Goal: Task Accomplishment & Management: Manage account settings

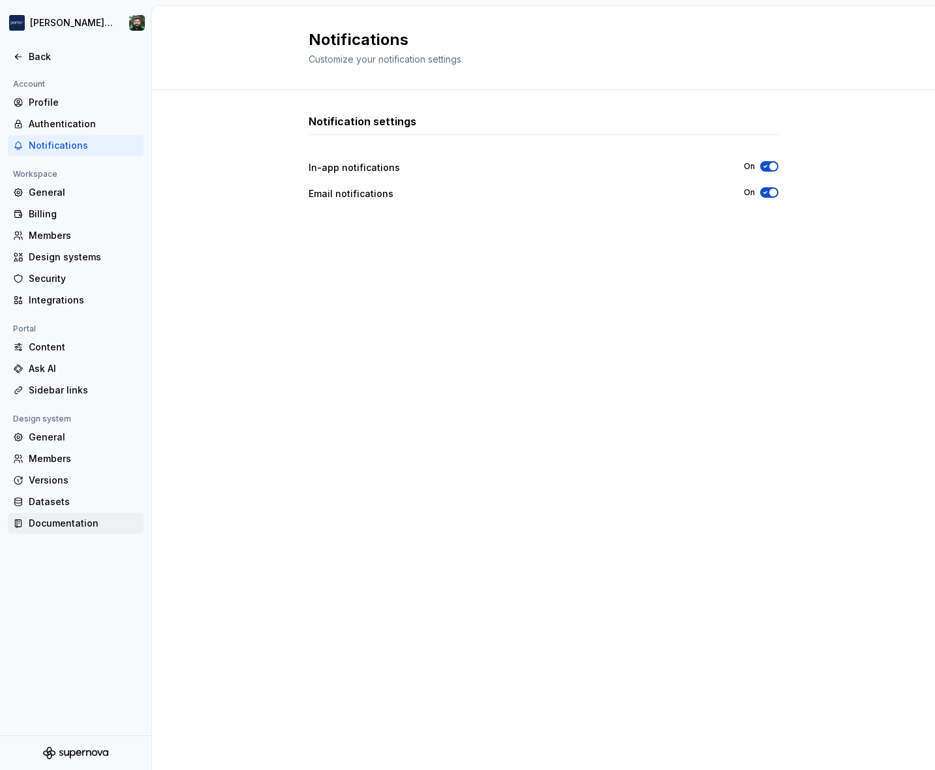
click at [90, 518] on div "Documentation" at bounding box center [84, 523] width 110 height 13
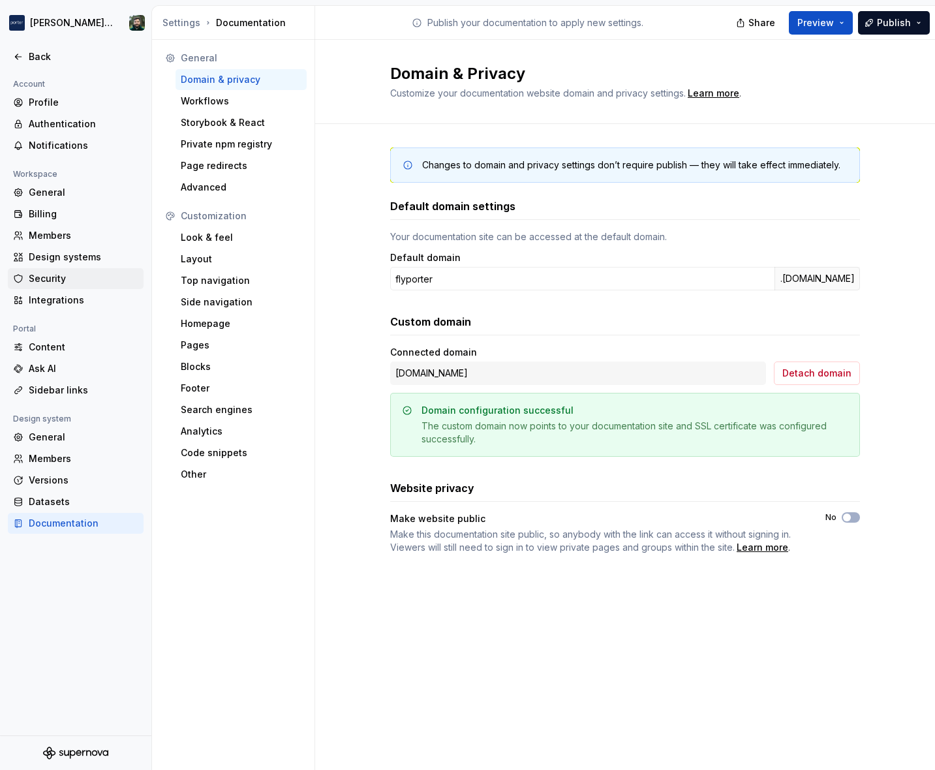
click at [102, 275] on div "Security" at bounding box center [84, 278] width 110 height 13
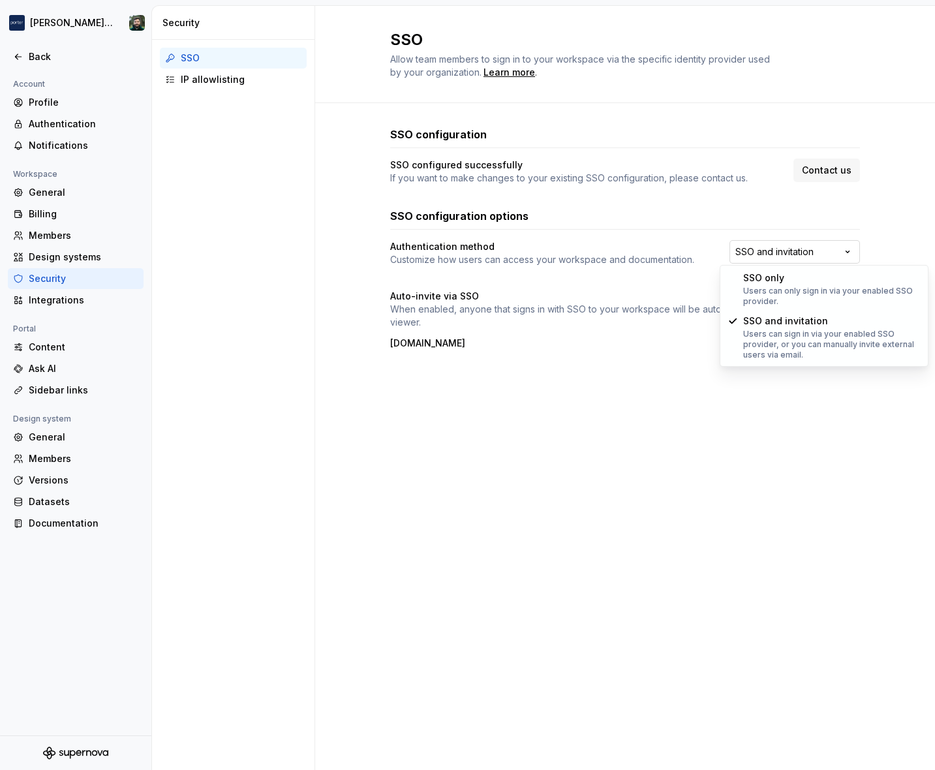
click at [763, 260] on html "[PERSON_NAME] Airlines Back Account Profile Authentication Notifications Worksp…" at bounding box center [467, 385] width 935 height 770
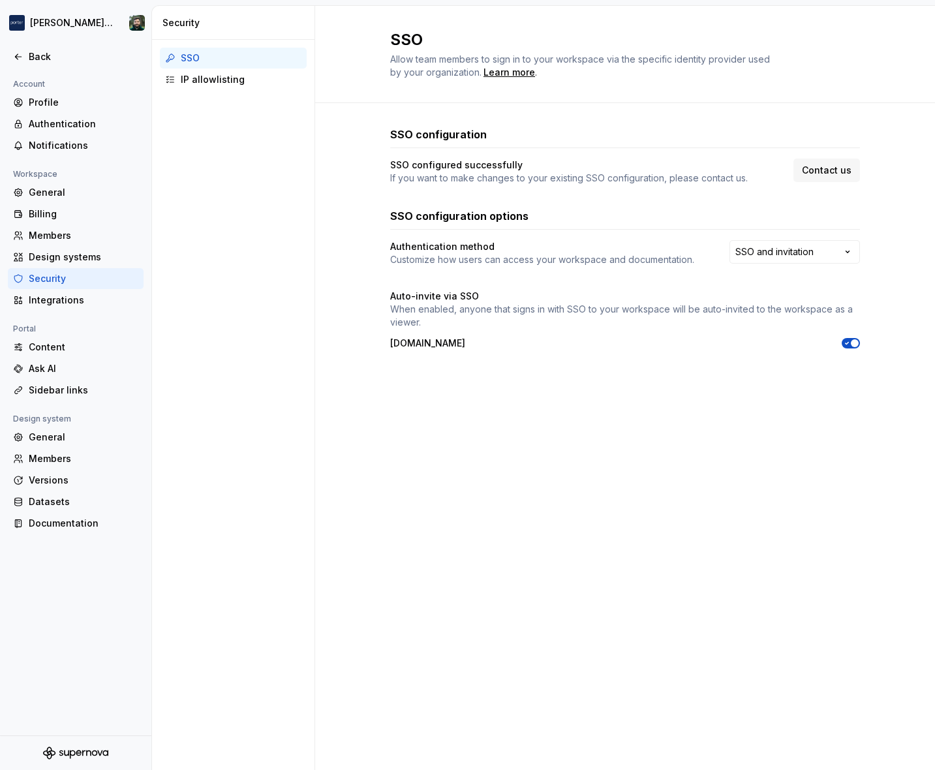
click at [570, 465] on html "[PERSON_NAME] Airlines Back Account Profile Authentication Notifications Worksp…" at bounding box center [467, 385] width 935 height 770
click at [401, 368] on div "SSO configuration SSO configured successfully If you want to make changes to yo…" at bounding box center [625, 251] width 470 height 296
click at [399, 296] on h4 "Auto-invite via SSO" at bounding box center [434, 296] width 89 height 13
drag, startPoint x: 399, startPoint y: 296, endPoint x: 465, endPoint y: 299, distance: 66.0
click at [465, 299] on h4 "Auto-invite via SSO" at bounding box center [434, 296] width 89 height 13
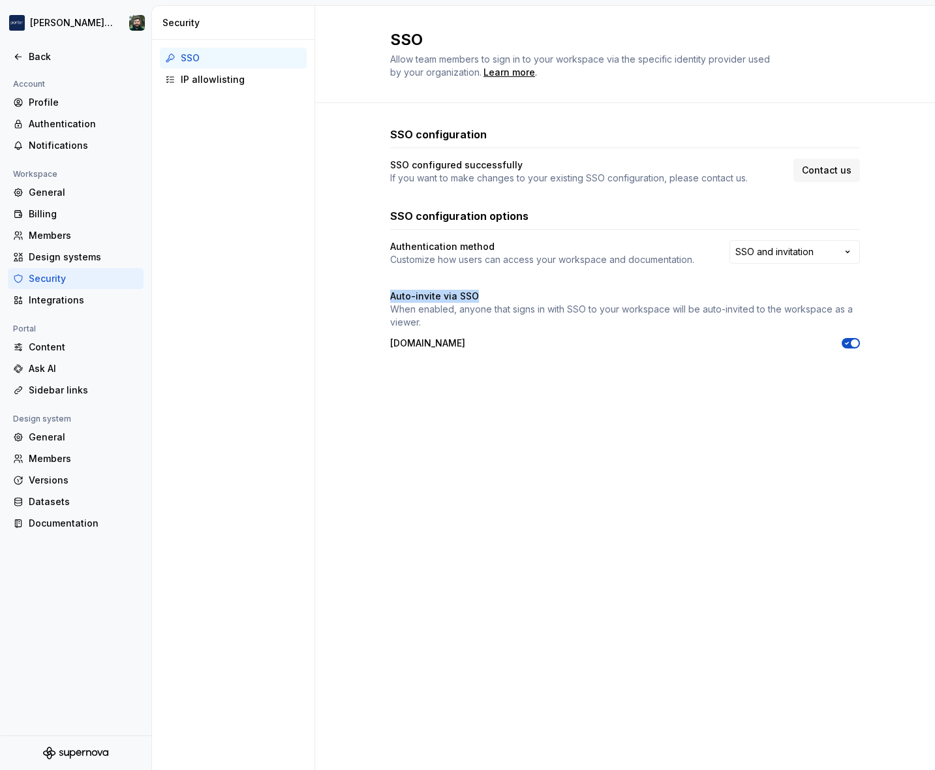
click at [465, 299] on h4 "Auto-invite via SSO" at bounding box center [434, 296] width 89 height 13
click at [252, 80] on div "IP allowlisting" at bounding box center [241, 79] width 121 height 13
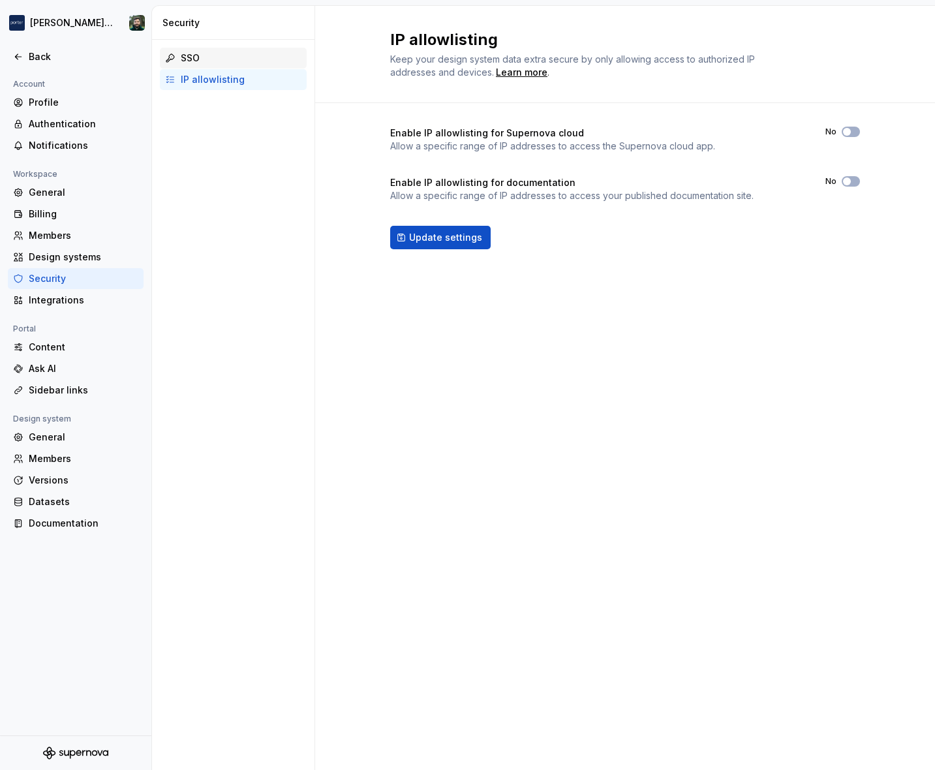
click at [207, 64] on div "SSO" at bounding box center [241, 58] width 121 height 13
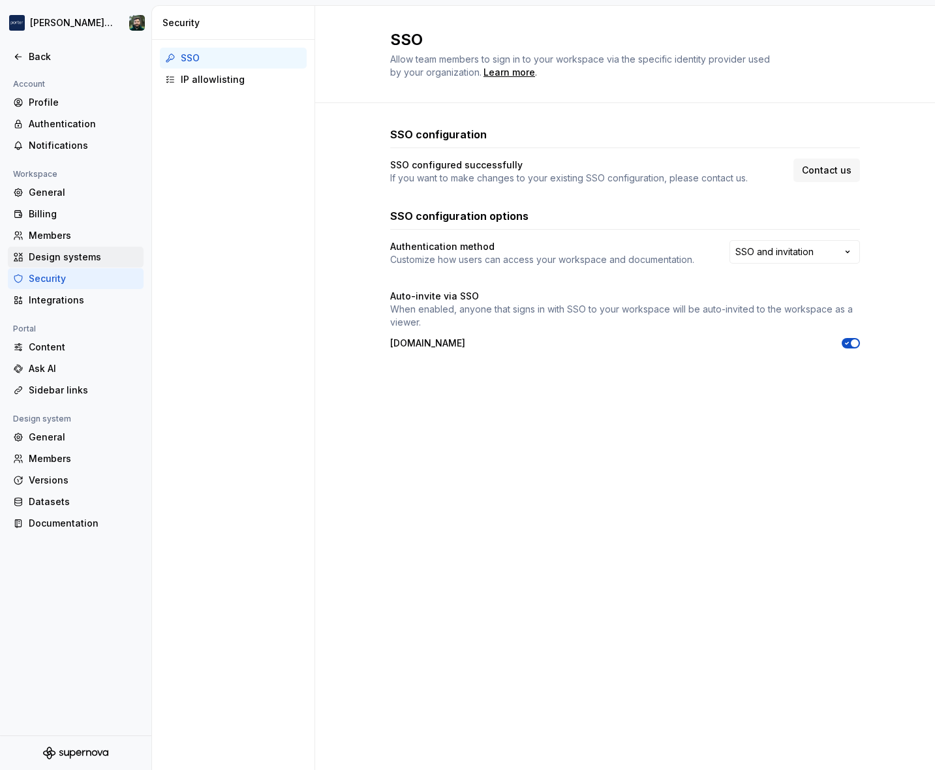
click at [69, 253] on div "Design systems" at bounding box center [84, 257] width 110 height 13
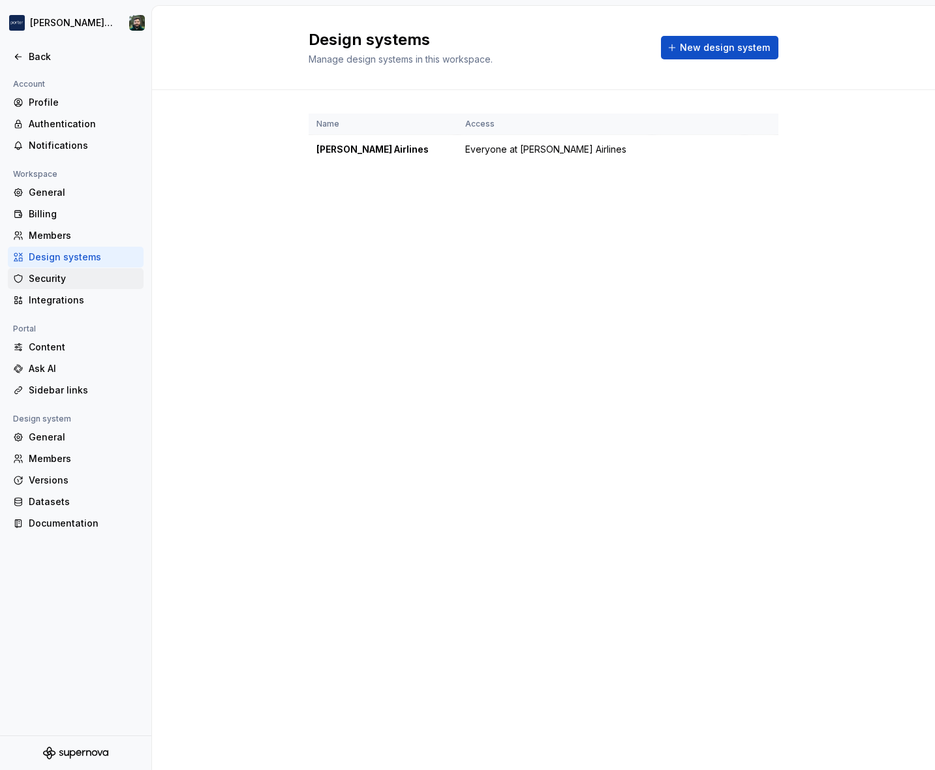
click at [84, 279] on div "Security" at bounding box center [84, 278] width 110 height 13
